Goal: Information Seeking & Learning: Learn about a topic

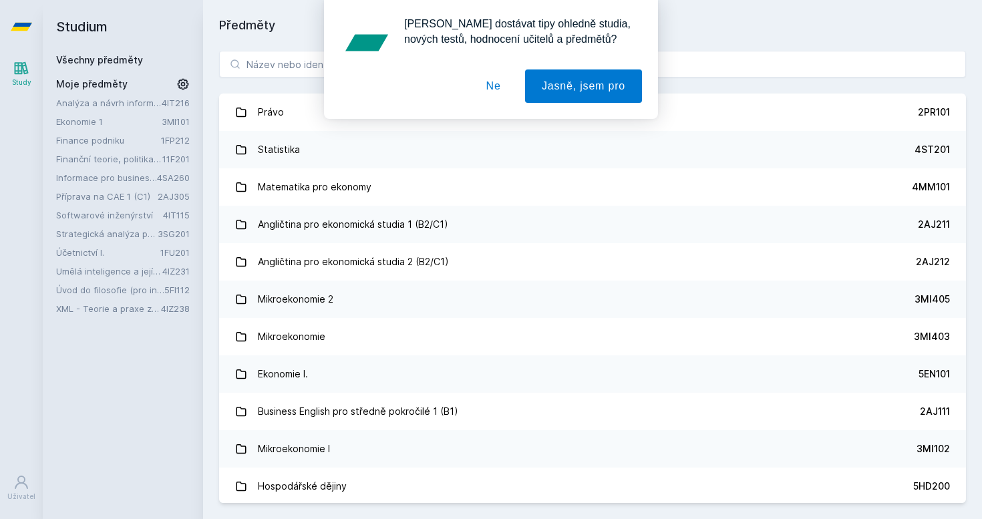
click at [499, 81] on button "Ne" at bounding box center [493, 85] width 48 height 33
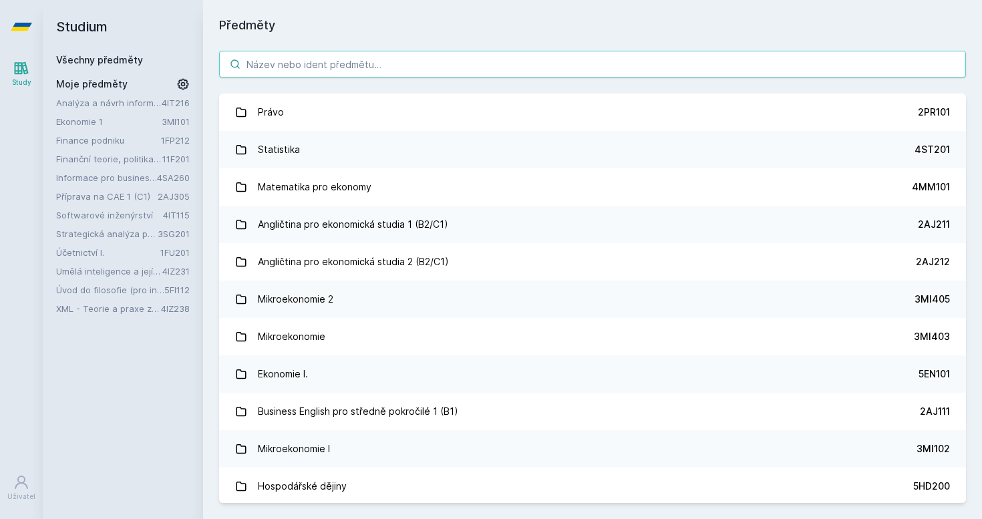
click at [349, 66] on input "search" at bounding box center [592, 64] width 747 height 27
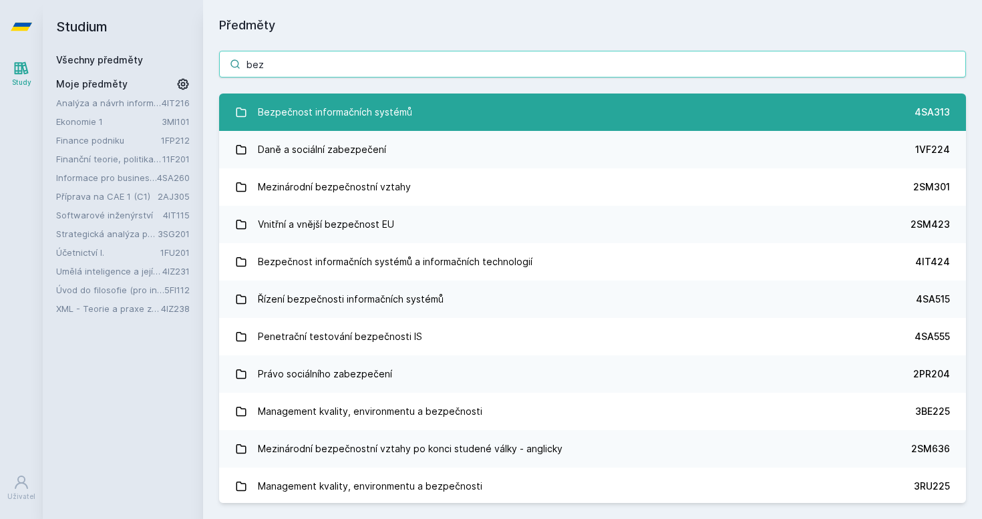
type input "bez"
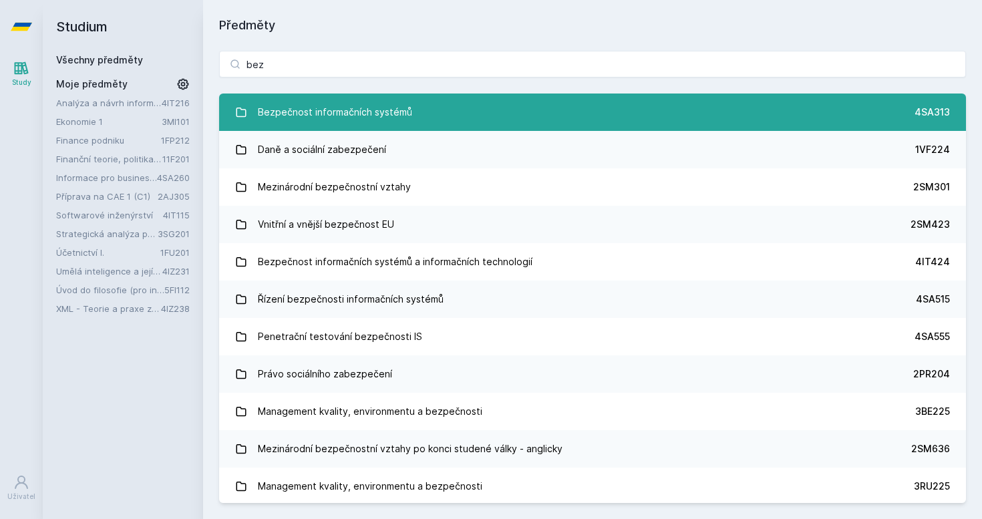
click at [317, 104] on div "Bezpečnost informačních systémů" at bounding box center [335, 112] width 154 height 27
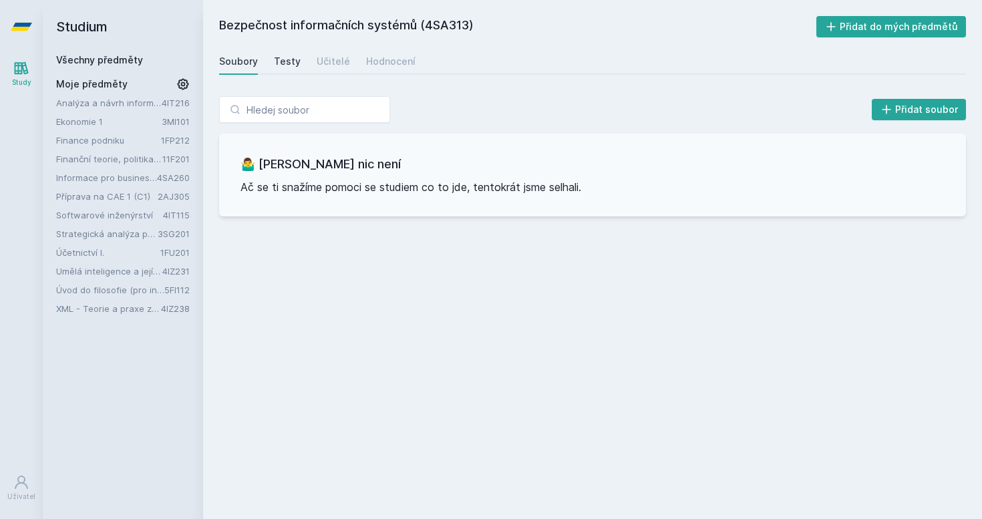
click at [297, 69] on link "Testy" at bounding box center [287, 61] width 27 height 27
click at [259, 69] on div "Soubory Testy Učitelé Hodnocení" at bounding box center [592, 61] width 747 height 27
click at [248, 69] on link "Soubory" at bounding box center [238, 61] width 39 height 27
click at [113, 170] on div "Analýza a návrh informačních systémů 4IT216 Ekonomie 1 3MI101 Finance podniku 1…" at bounding box center [123, 205] width 134 height 219
click at [113, 160] on link "Finanční teorie, politika a instituce" at bounding box center [109, 158] width 106 height 13
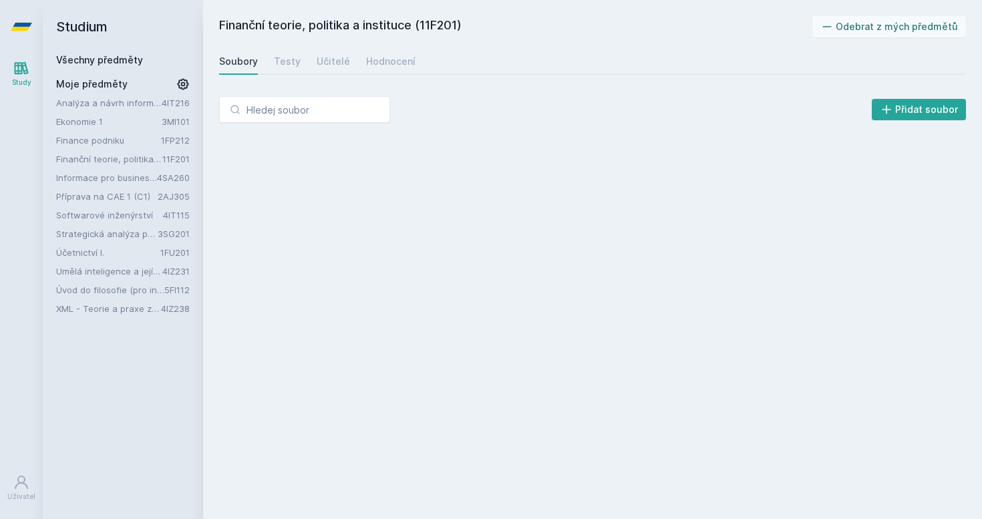
click at [116, 192] on link "Příprava na CAE 1 (C1)" at bounding box center [106, 196] width 101 height 13
click at [128, 234] on link "Strategická analýza pro informatiky a statistiky" at bounding box center [106, 233] width 101 height 13
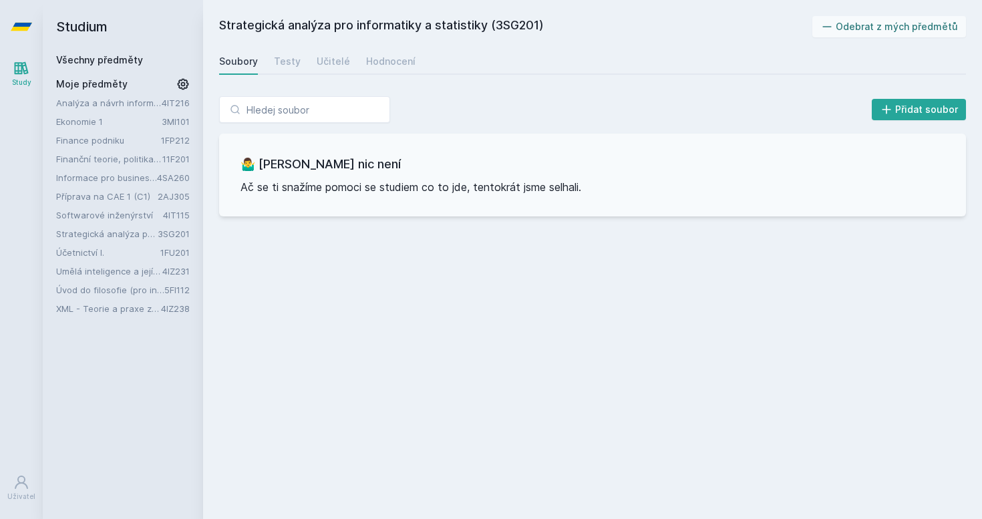
click at [128, 234] on link "Strategická analýza pro informatiky a statistiky" at bounding box center [106, 233] width 101 height 13
click at [128, 235] on link "Strategická analýza pro informatiky a statistiky" at bounding box center [106, 233] width 101 height 13
click at [137, 183] on link "Informace pro business (v angličtině)" at bounding box center [106, 177] width 101 height 13
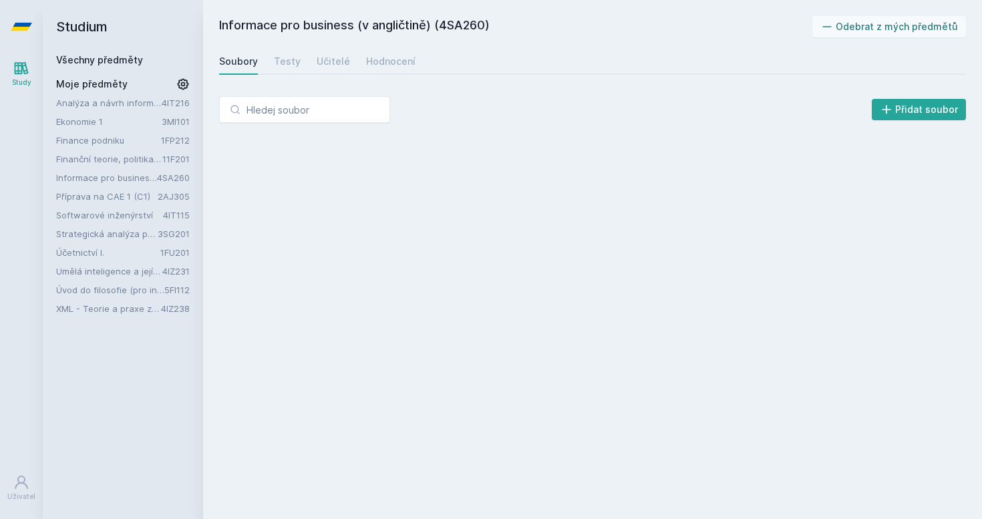
click at [140, 174] on link "Informace pro business (v angličtině)" at bounding box center [106, 177] width 101 height 13
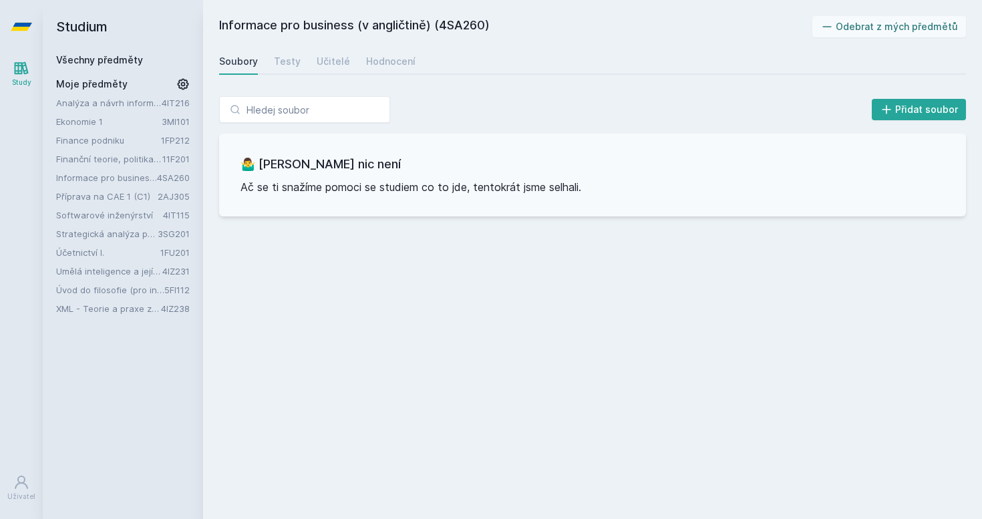
click at [87, 191] on link "Příprava na CAE 1 (C1)" at bounding box center [106, 196] width 101 height 13
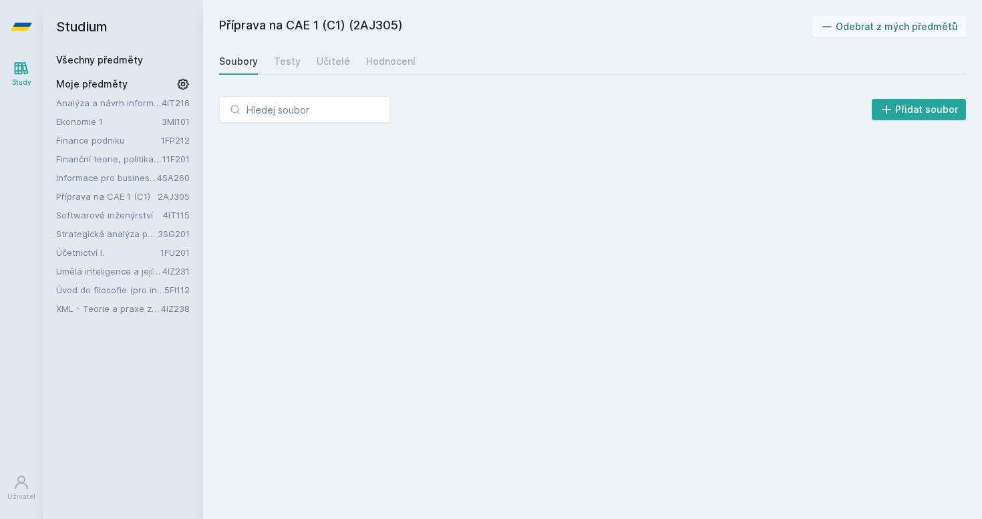
click at [96, 180] on link "Informace pro business (v angličtině)" at bounding box center [106, 177] width 101 height 13
